Goal: Use online tool/utility: Utilize a website feature to perform a specific function

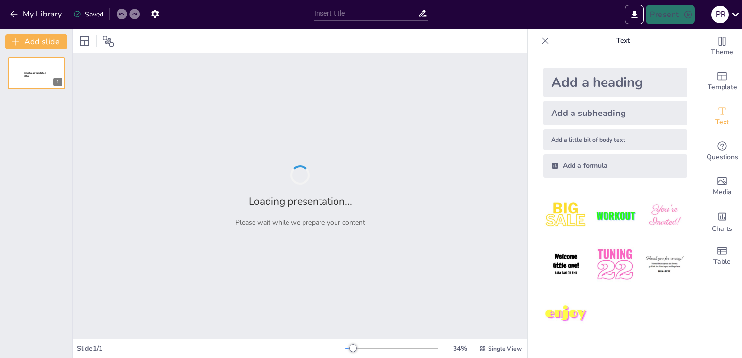
type input "Imported Masin Lawfirm India.pptx"
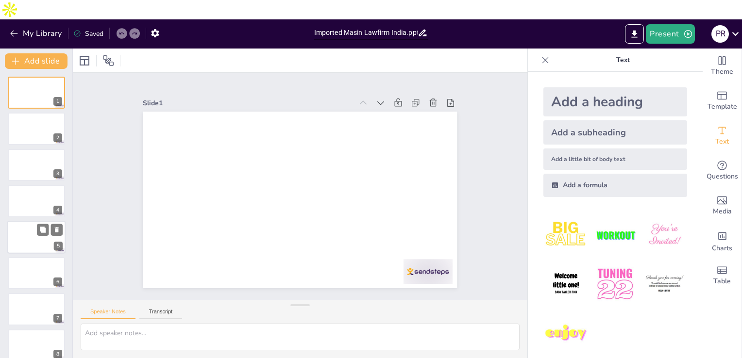
scroll to position [317, 0]
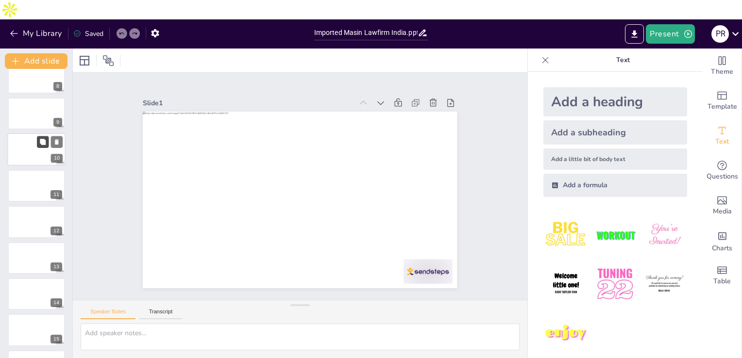
click at [39, 136] on button at bounding box center [43, 142] width 12 height 12
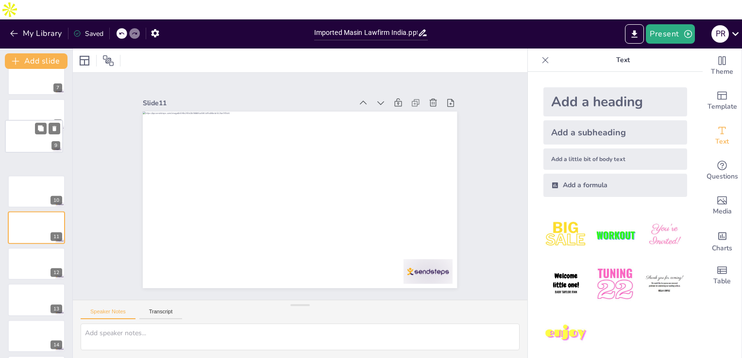
drag, startPoint x: 57, startPoint y: 124, endPoint x: 54, endPoint y: 132, distance: 8.1
click at [54, 132] on div "9" at bounding box center [34, 136] width 58 height 33
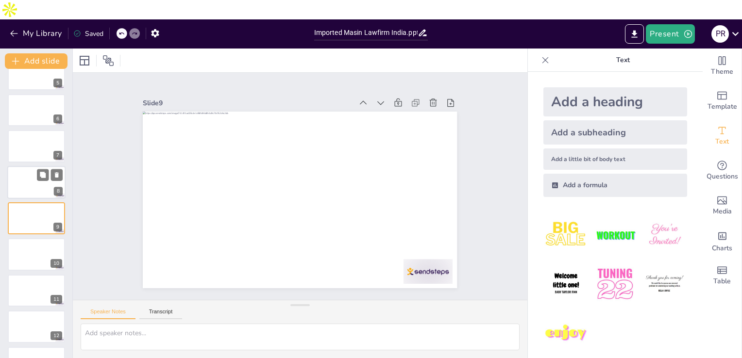
click at [10, 166] on div at bounding box center [36, 182] width 58 height 33
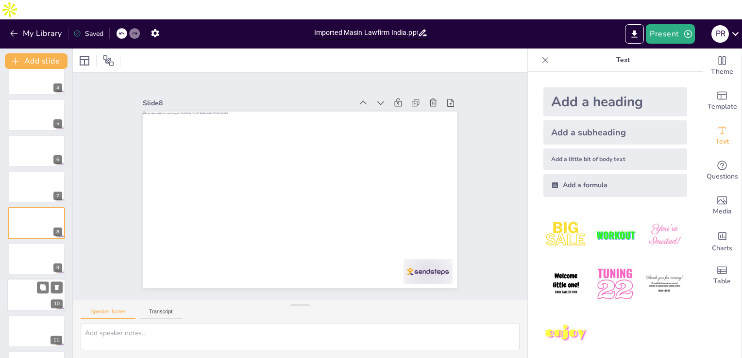
click at [20, 279] on div at bounding box center [36, 295] width 58 height 33
click at [58, 213] on icon at bounding box center [56, 216] width 7 height 7
click at [57, 214] on icon at bounding box center [57, 216] width 4 height 5
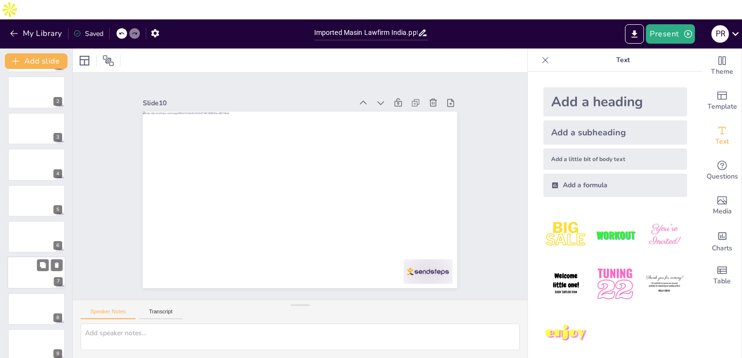
scroll to position [0, 0]
click at [716, 101] on span "Template" at bounding box center [723, 106] width 30 height 11
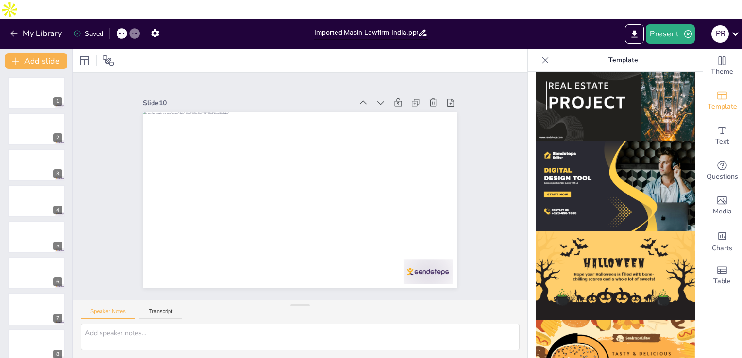
scroll to position [780, 0]
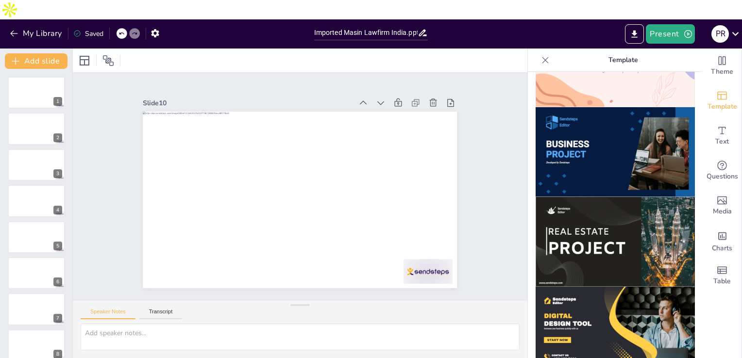
click at [600, 216] on img at bounding box center [615, 242] width 159 height 90
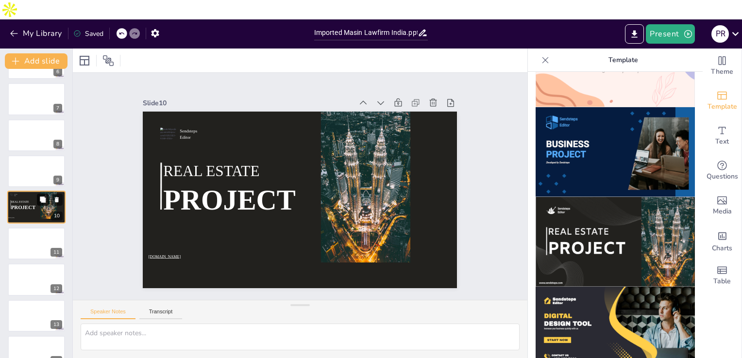
scroll to position [280, 0]
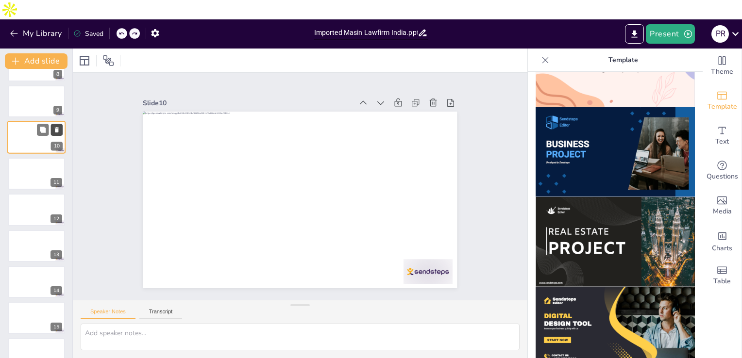
click at [57, 127] on icon at bounding box center [56, 130] width 7 height 7
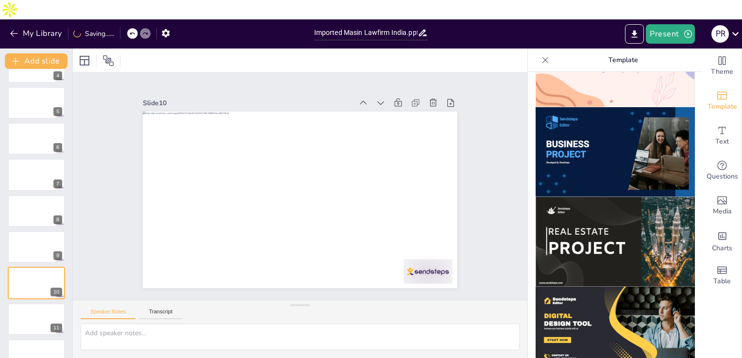
scroll to position [0, 0]
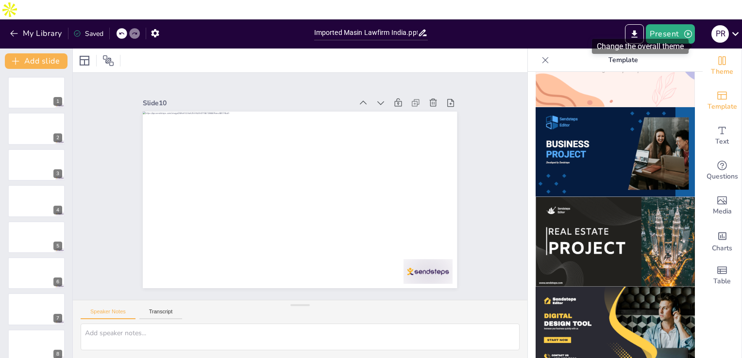
click at [716, 55] on icon "Change the overall theme" at bounding box center [722, 61] width 12 height 12
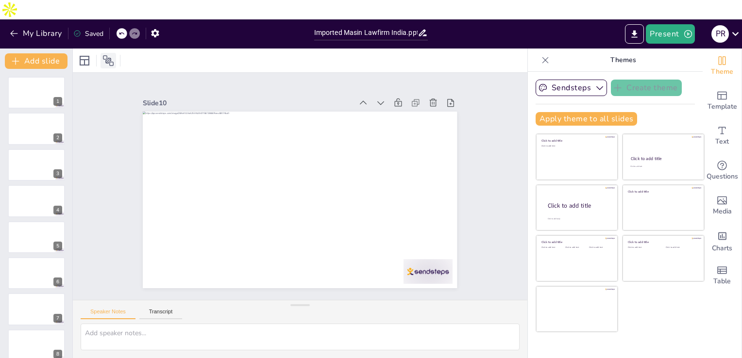
click at [107, 55] on icon at bounding box center [108, 61] width 12 height 12
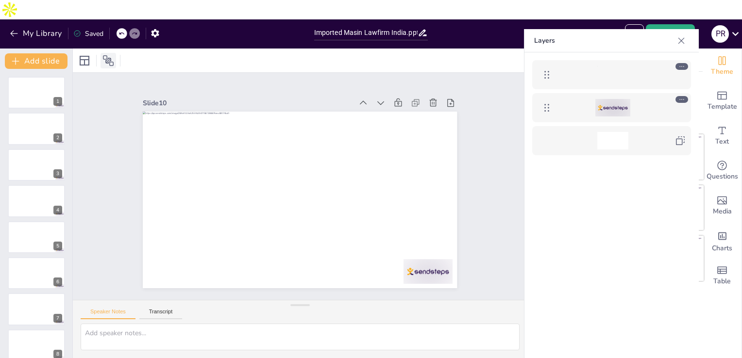
click at [109, 55] on icon at bounding box center [108, 61] width 12 height 12
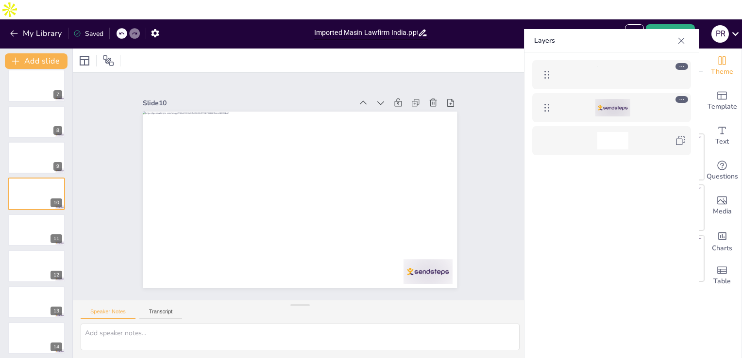
scroll to position [280, 0]
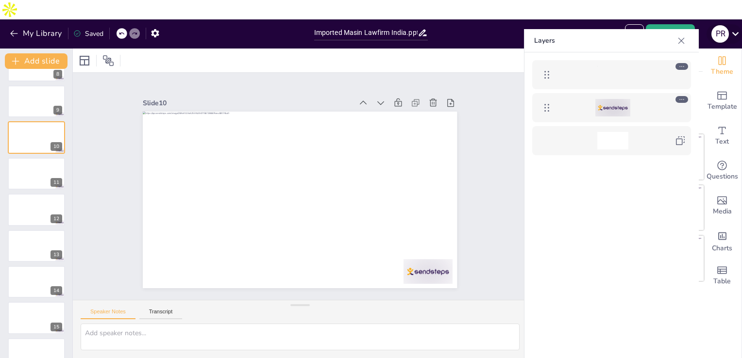
click at [733, 27] on icon at bounding box center [735, 33] width 13 height 13
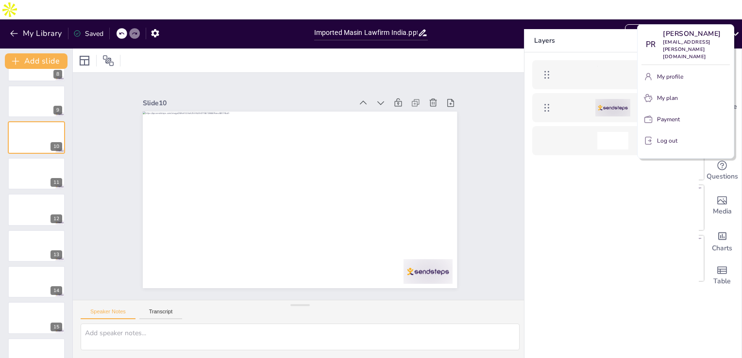
click at [110, 38] on div at bounding box center [371, 179] width 742 height 358
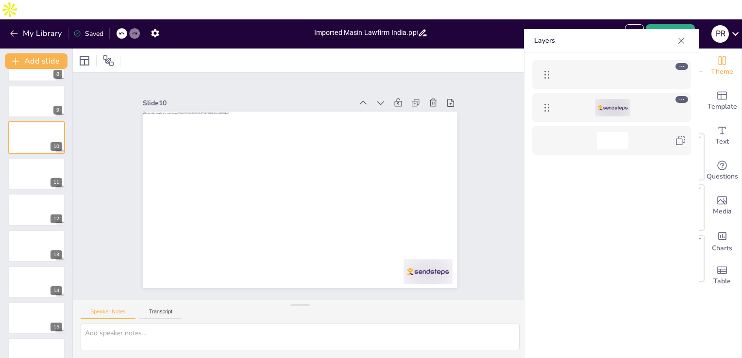
click at [103, 55] on icon at bounding box center [108, 61] width 12 height 12
click at [17, 29] on icon "button" at bounding box center [14, 34] width 10 height 10
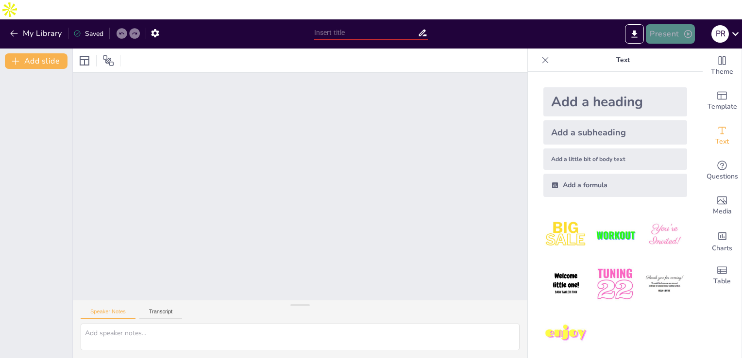
click at [671, 24] on button "Present" at bounding box center [670, 33] width 49 height 19
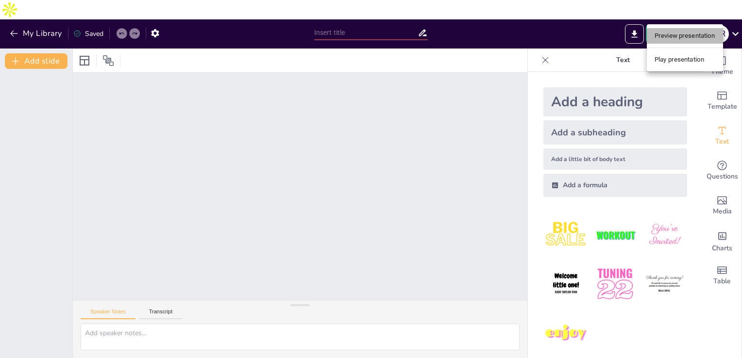
click at [693, 38] on li "Preview presentation" at bounding box center [685, 36] width 76 height 16
